Goal: Go to known website: Go to known website

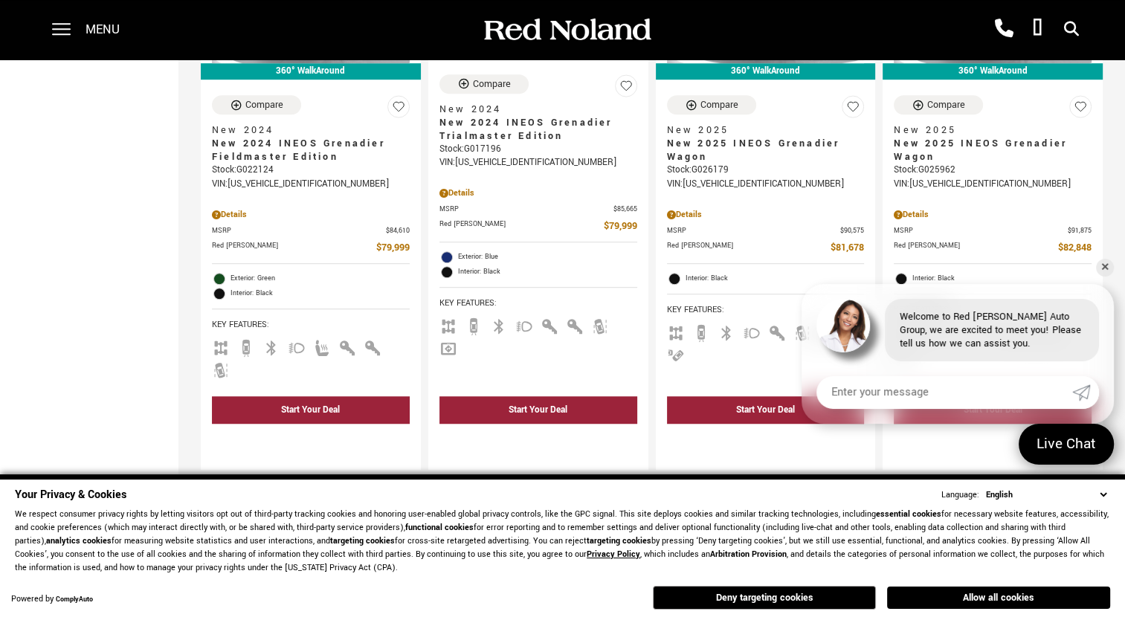
scroll to position [419, 0]
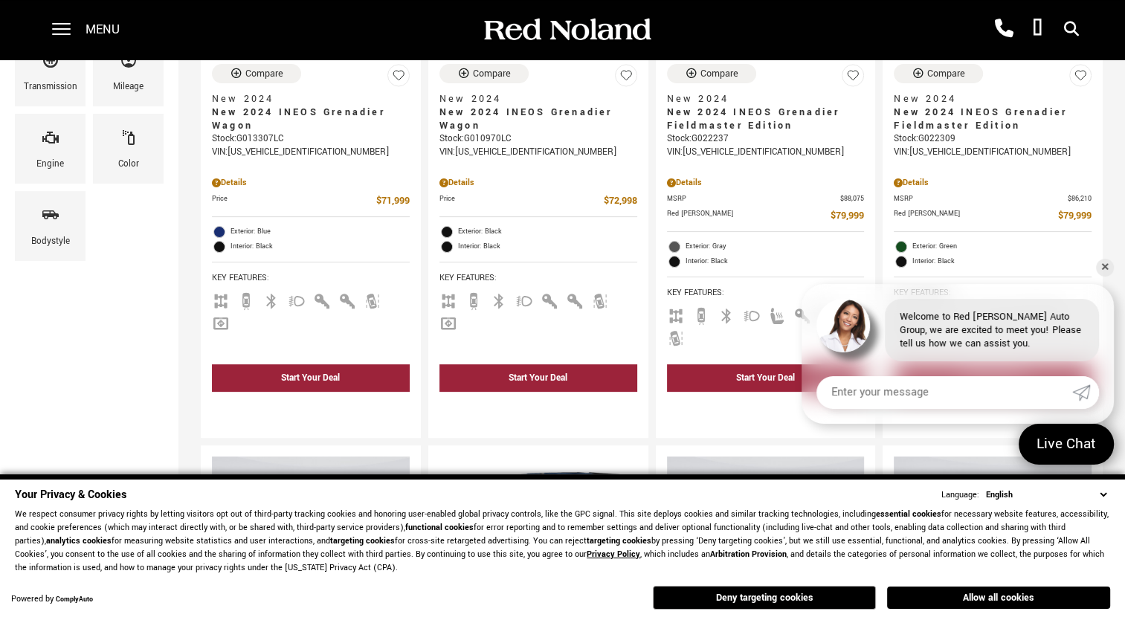
click at [1102, 491] on select "English Spanish / Español English / United Kingdom Korean / 한국어 Vietnamese / Ti…" at bounding box center [1046, 495] width 128 height 14
click at [842, 457] on img at bounding box center [766, 531] width 198 height 148
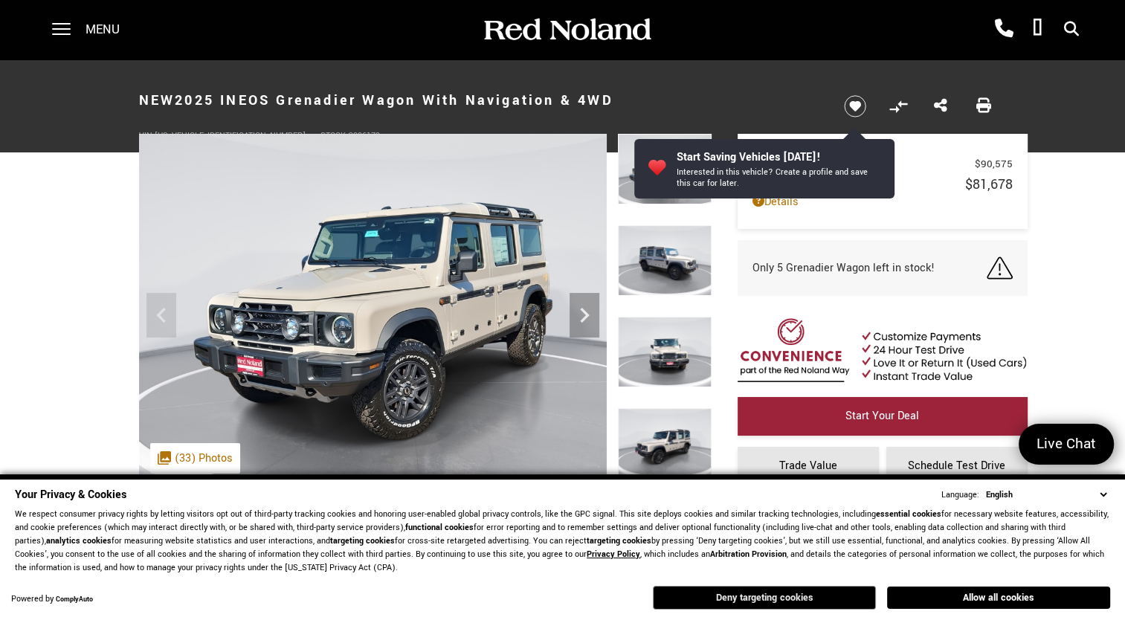
click at [729, 601] on button "Deny targeting cookies" at bounding box center [764, 598] width 223 height 24
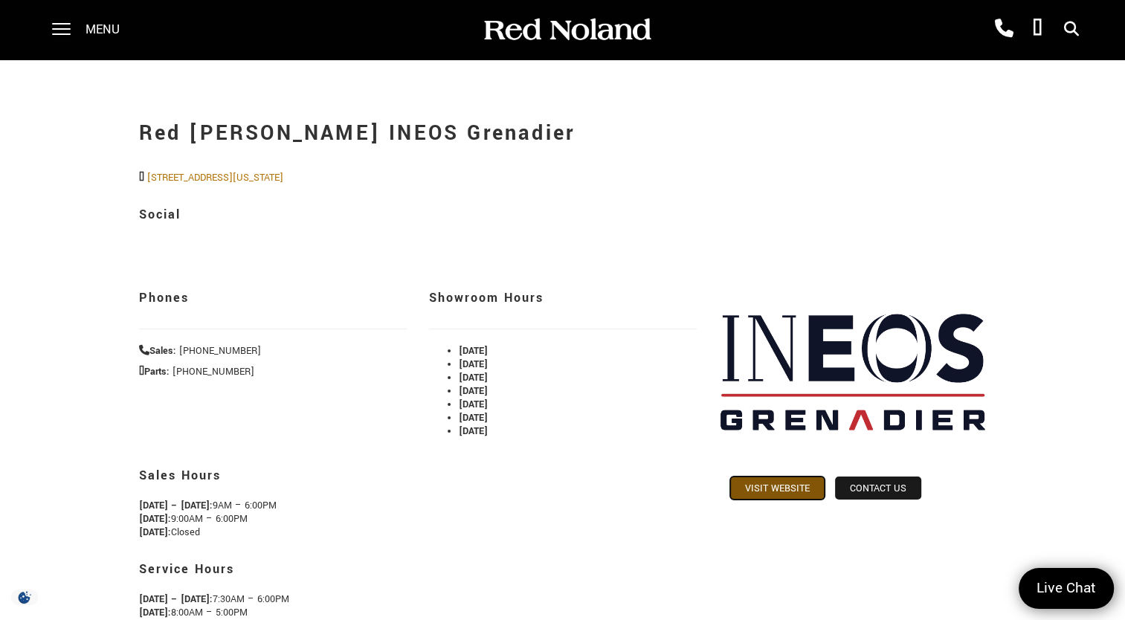
click at [782, 496] on link "Visit Website" at bounding box center [777, 488] width 94 height 23
